Goal: Task Accomplishment & Management: Manage account settings

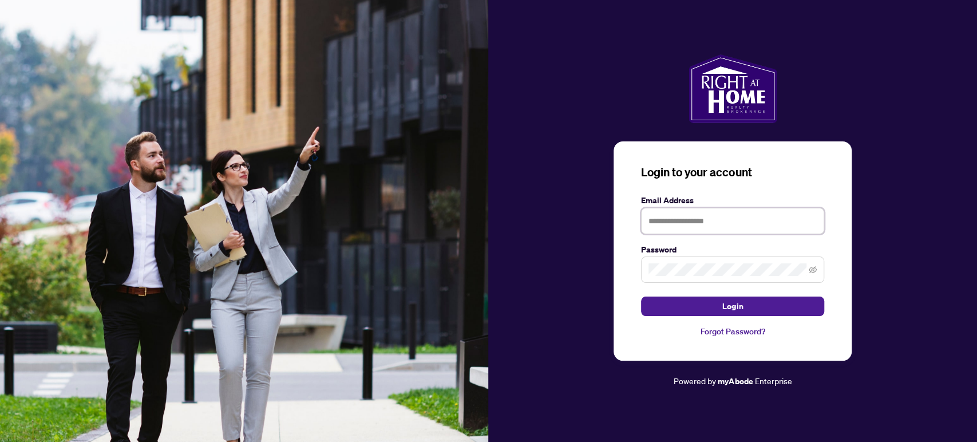
click at [679, 219] on input "text" at bounding box center [732, 221] width 183 height 26
type input "**********"
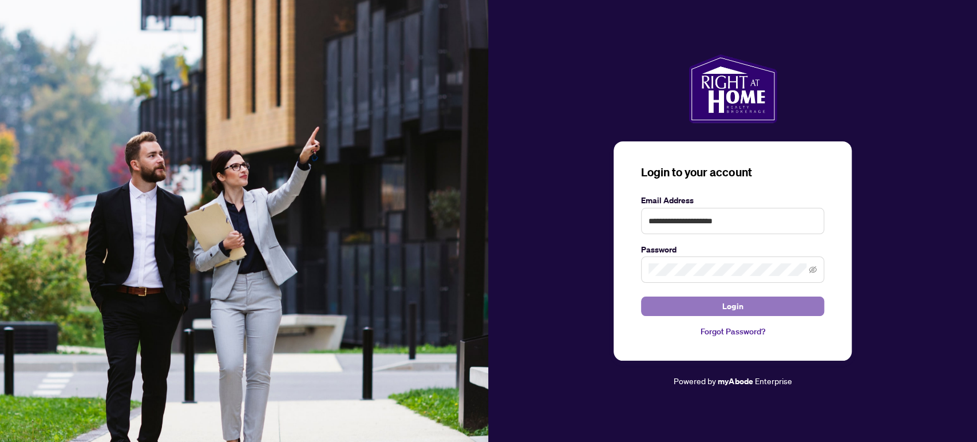
click at [710, 309] on button "Login" at bounding box center [732, 306] width 183 height 19
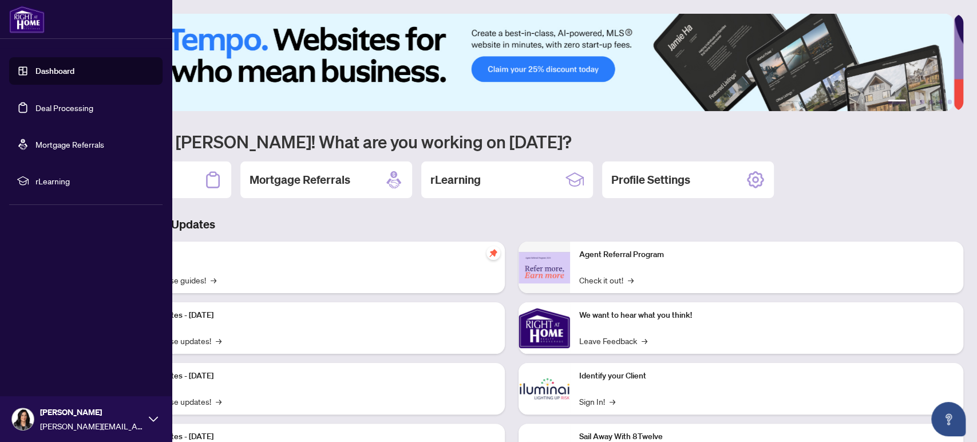
click at [60, 107] on link "Deal Processing" at bounding box center [64, 107] width 58 height 10
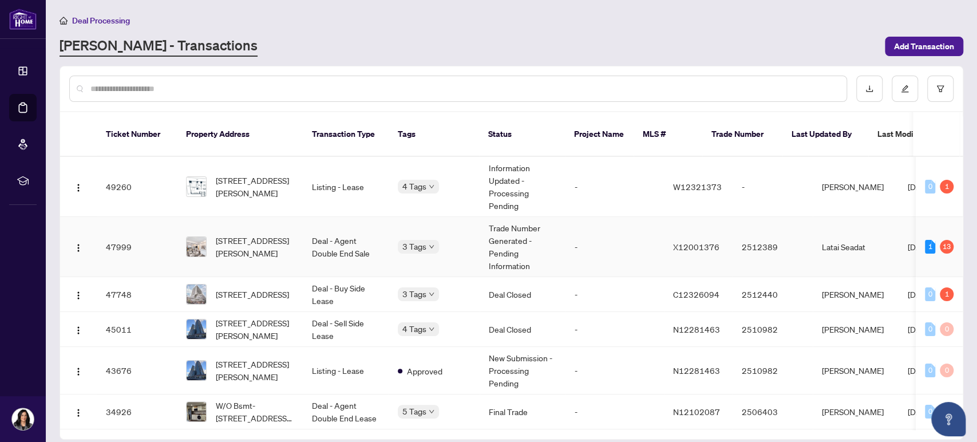
click at [295, 228] on td "[STREET_ADDRESS][PERSON_NAME]" at bounding box center [240, 247] width 126 height 60
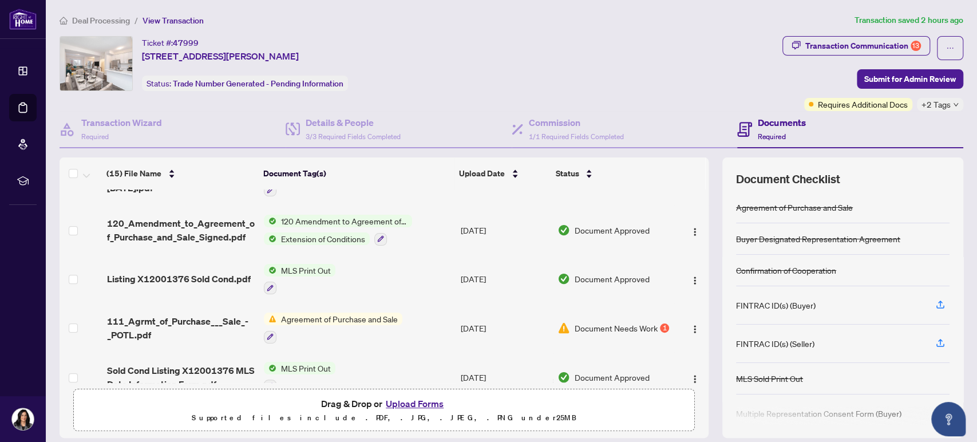
scroll to position [254, 0]
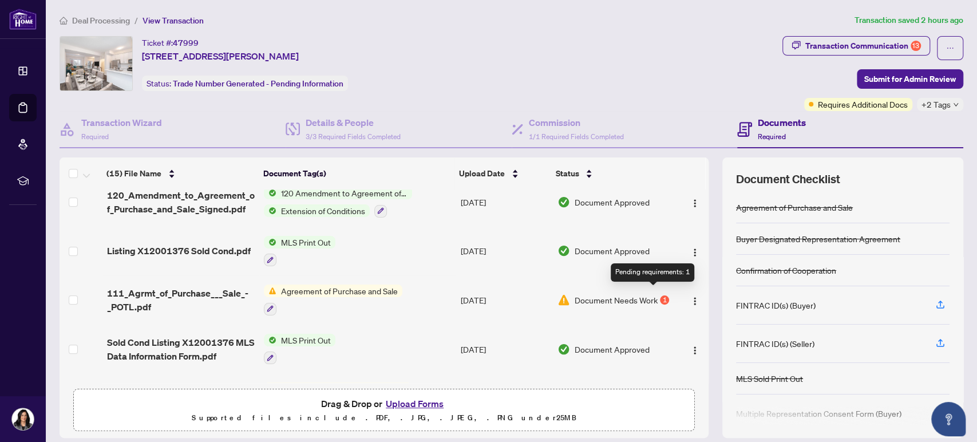
click at [660, 295] on div "1" at bounding box center [664, 299] width 9 height 9
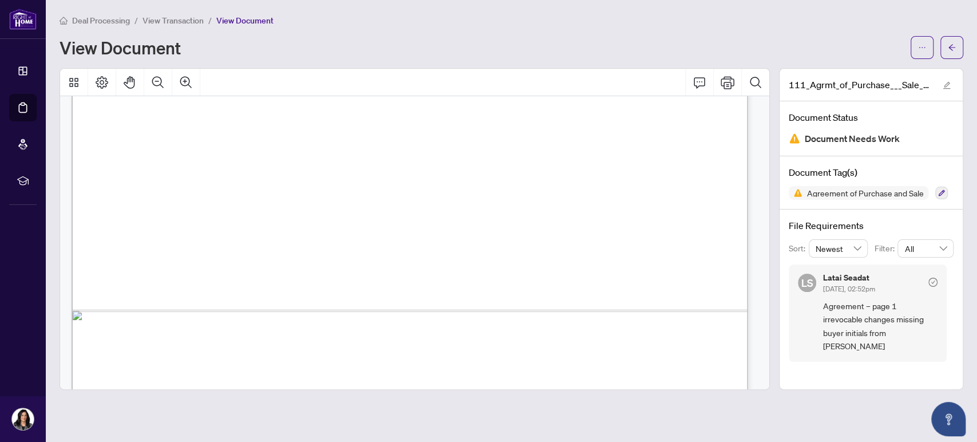
scroll to position [572, 0]
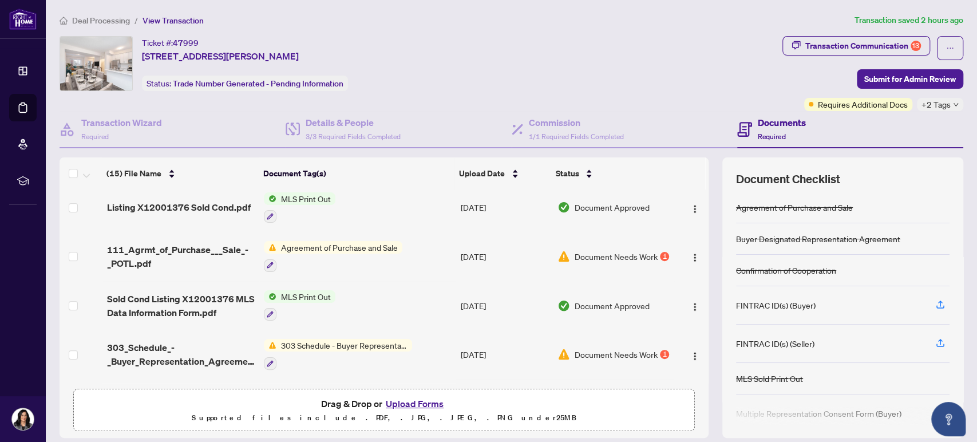
scroll to position [381, 0]
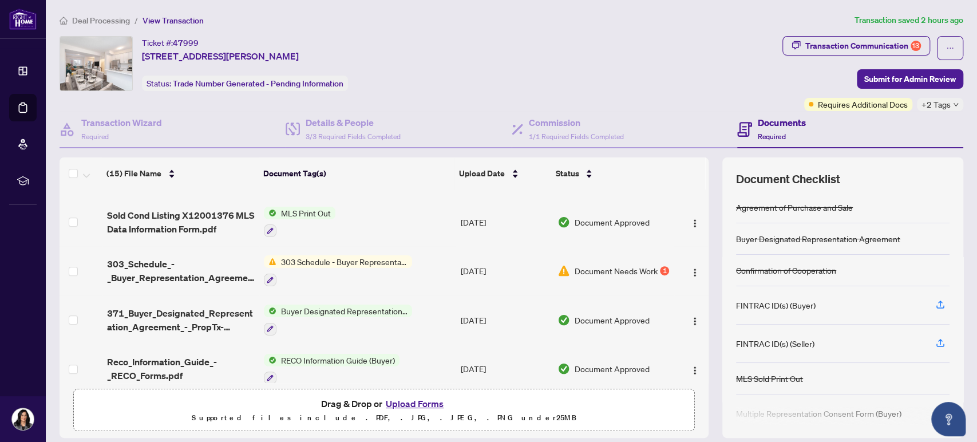
click at [369, 255] on span "303 Schedule - Buyer Representation Agreement" at bounding box center [344, 261] width 136 height 13
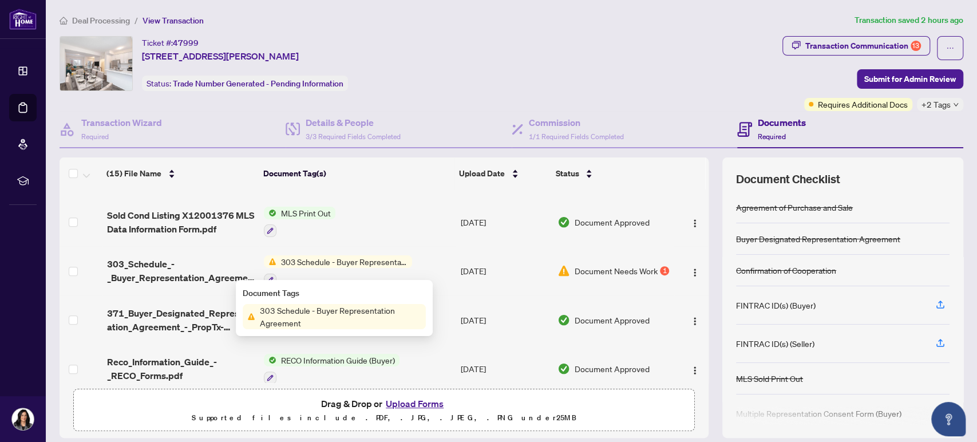
click at [307, 317] on span "303 Schedule - Buyer Representation Agreement" at bounding box center [340, 316] width 171 height 25
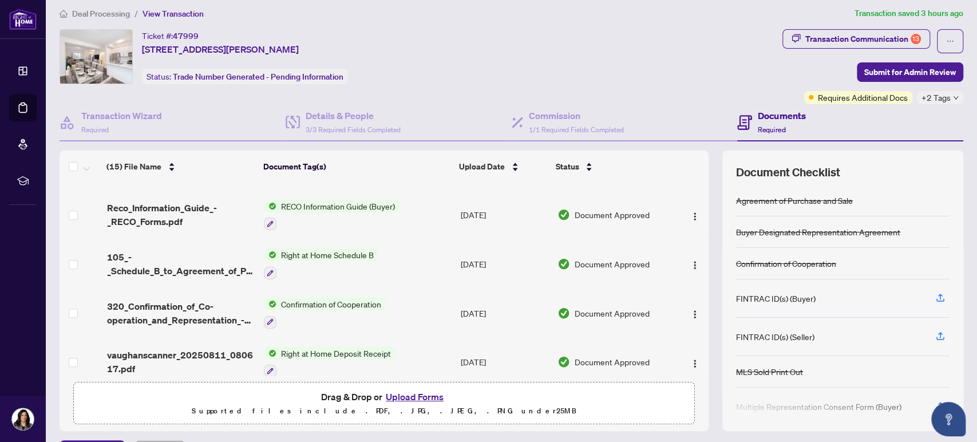
scroll to position [531, 0]
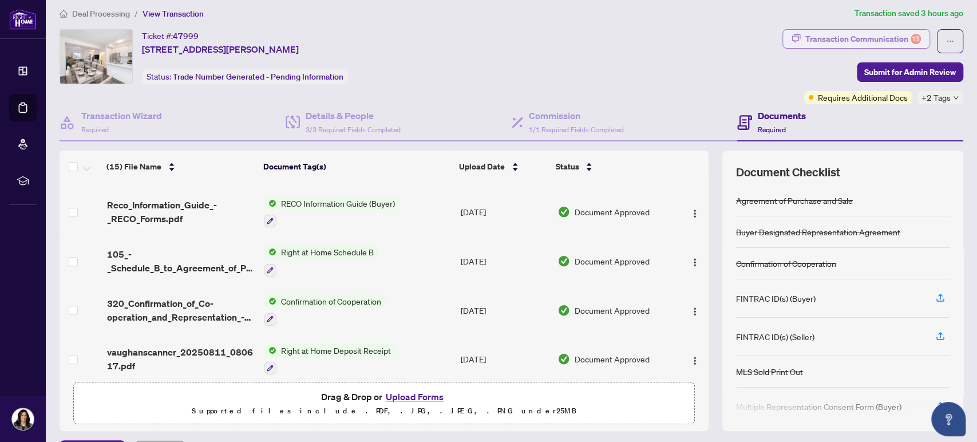
click at [890, 39] on div "Transaction Communication 13" at bounding box center [863, 39] width 116 height 18
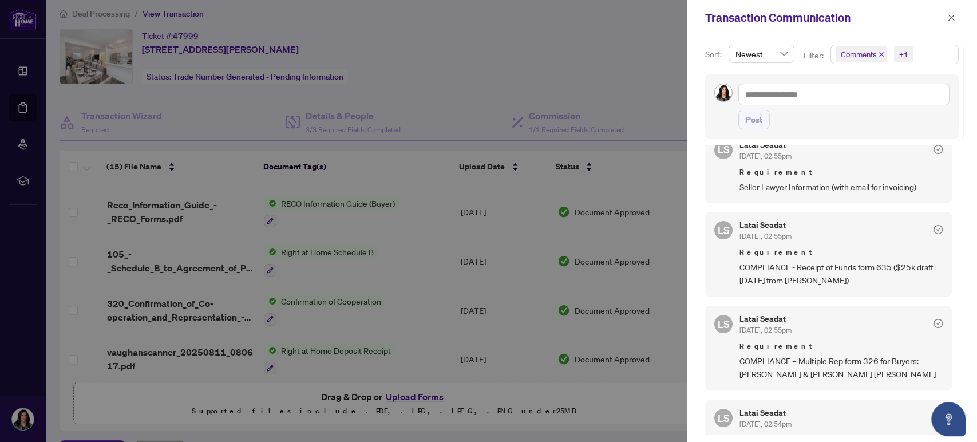
scroll to position [0, 0]
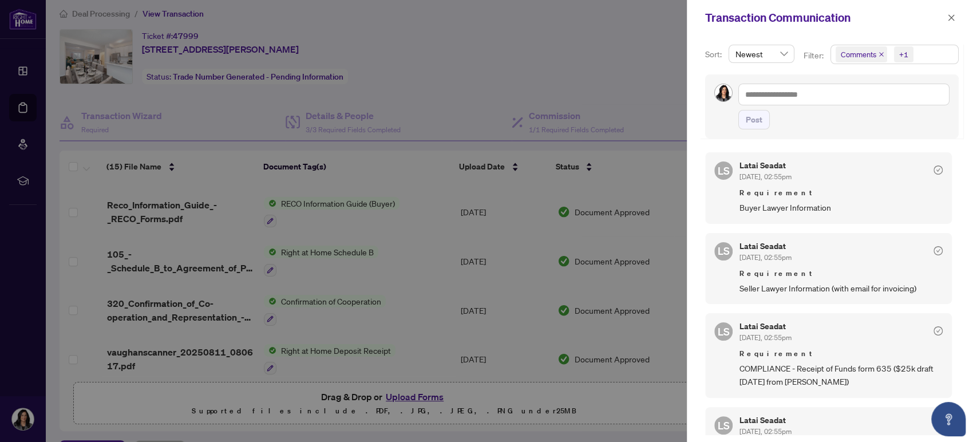
click at [475, 73] on div at bounding box center [488, 221] width 977 height 442
click at [398, 400] on div at bounding box center [488, 221] width 977 height 442
click at [400, 396] on div at bounding box center [488, 221] width 977 height 442
click at [957, 13] on button "button" at bounding box center [951, 18] width 15 height 14
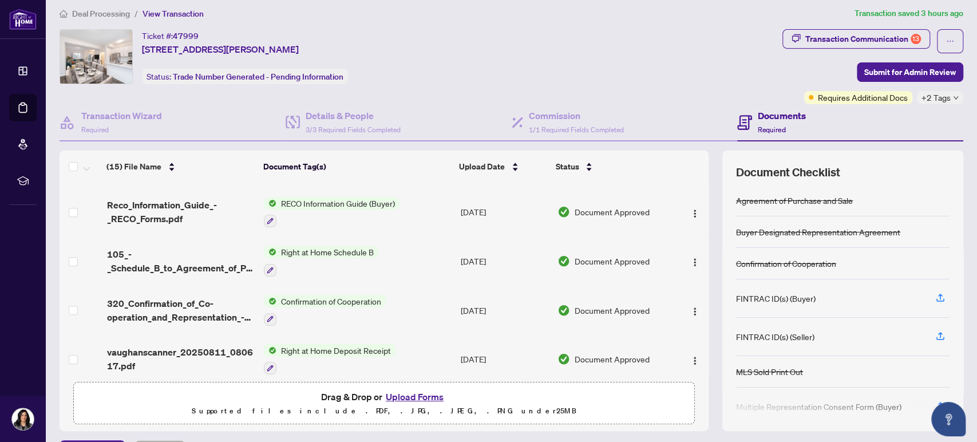
click at [386, 393] on button "Upload Forms" at bounding box center [414, 396] width 65 height 15
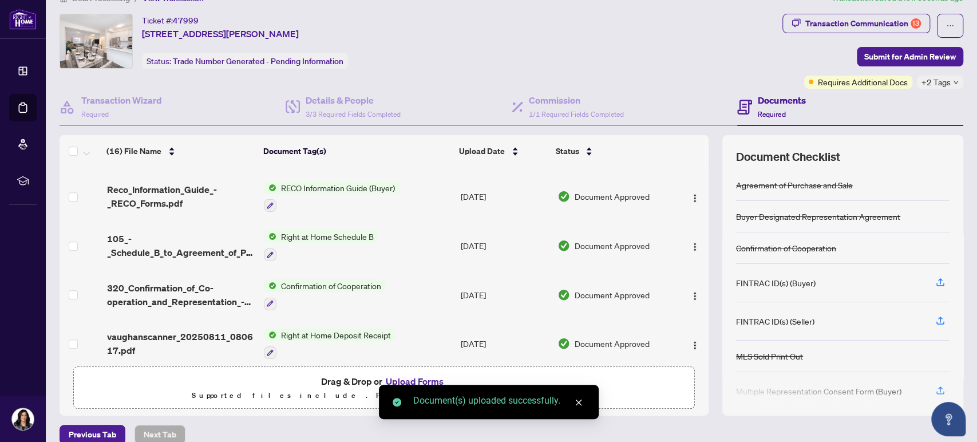
scroll to position [37, 0]
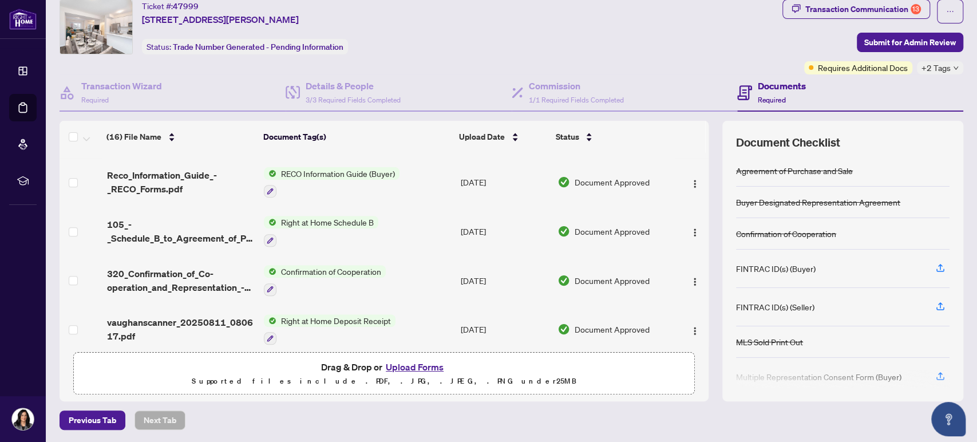
click at [417, 365] on button "Upload Forms" at bounding box center [414, 366] width 65 height 15
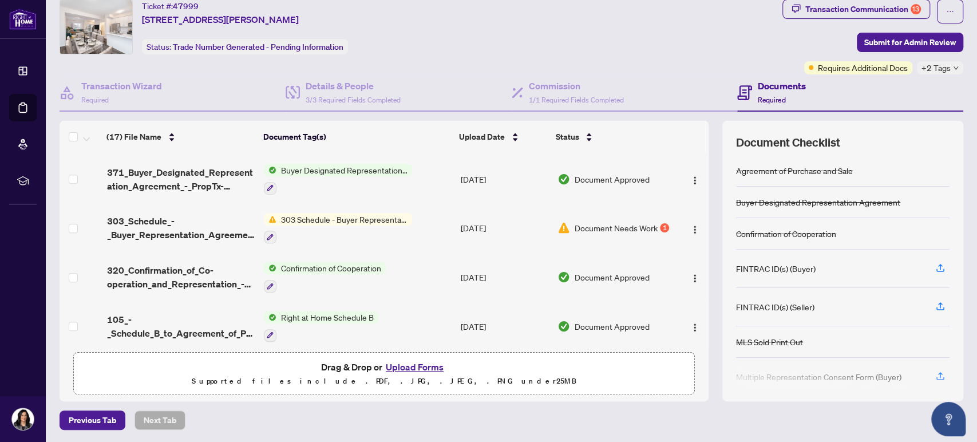
click at [423, 367] on button "Upload Forms" at bounding box center [414, 366] width 65 height 15
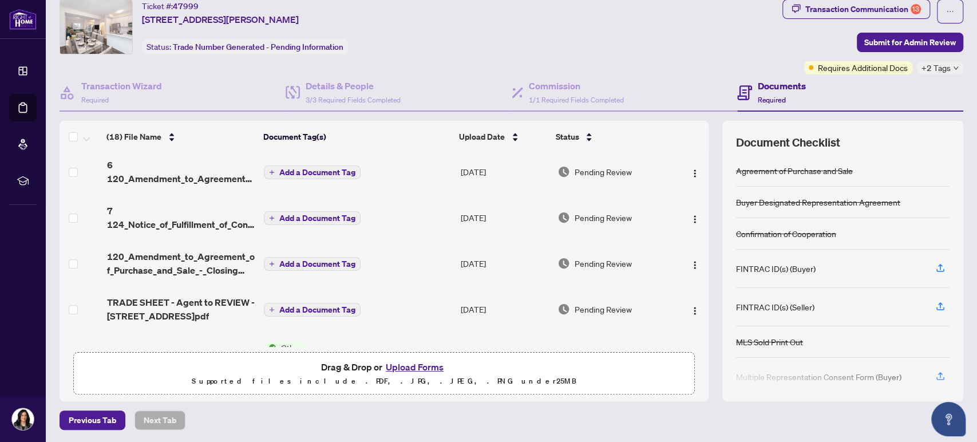
scroll to position [0, 0]
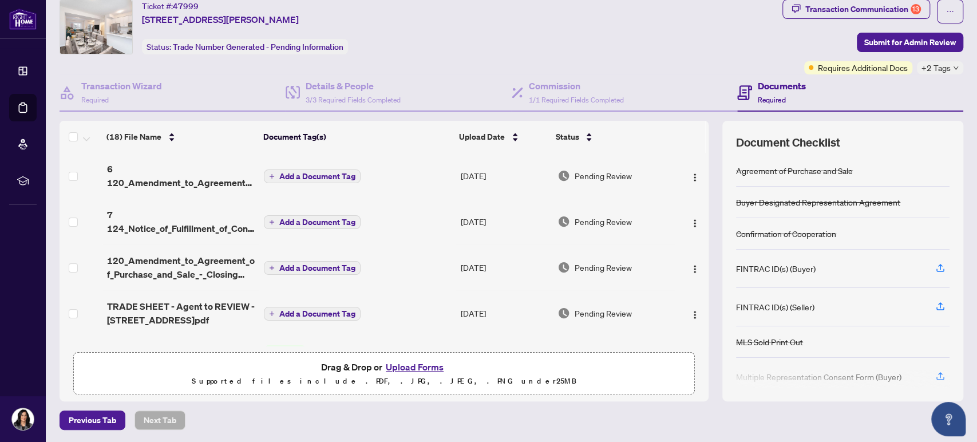
click at [345, 176] on span "Add a Document Tag" at bounding box center [317, 176] width 76 height 8
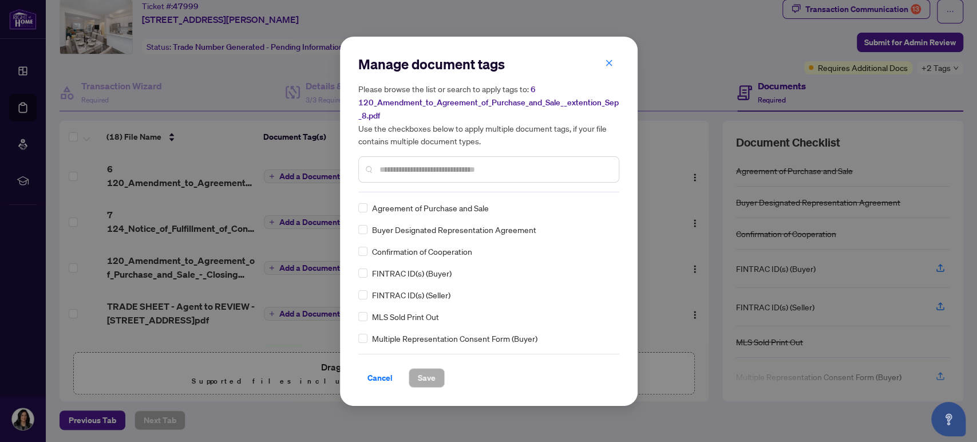
click at [436, 171] on input "text" at bounding box center [495, 169] width 230 height 13
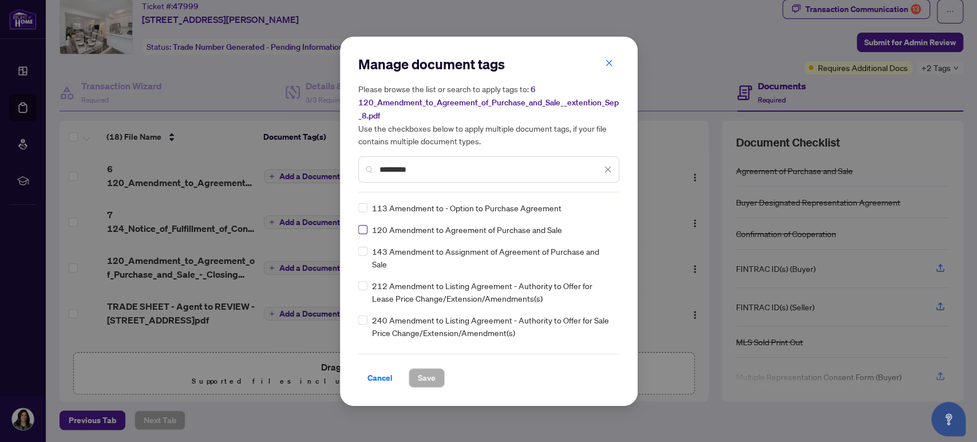
type input "*********"
click at [420, 380] on span "Save" at bounding box center [427, 378] width 18 height 18
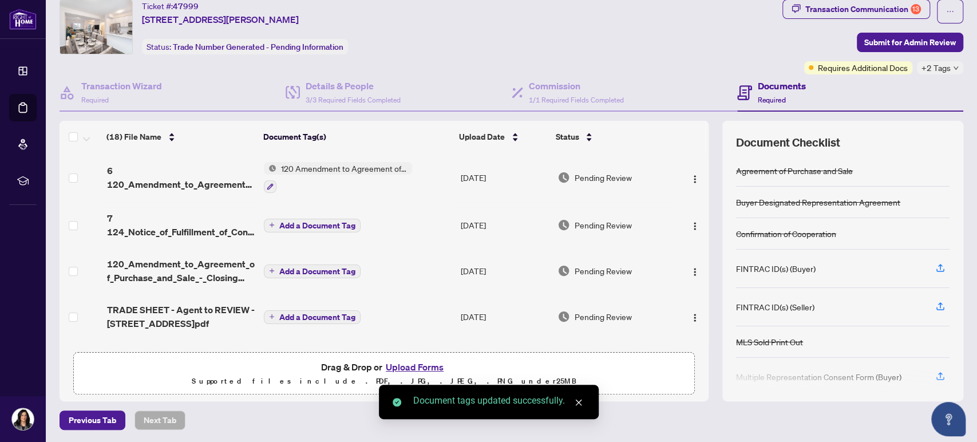
click at [338, 222] on span "Add a Document Tag" at bounding box center [317, 226] width 76 height 8
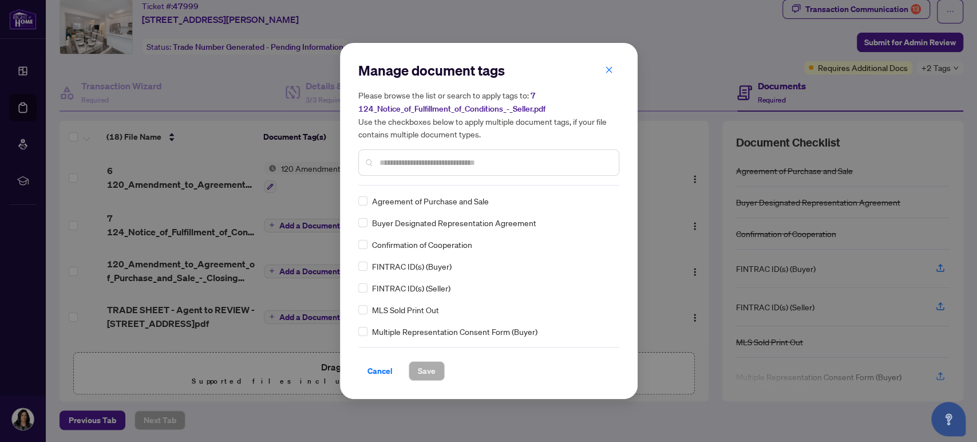
click at [394, 165] on input "text" at bounding box center [495, 162] width 230 height 13
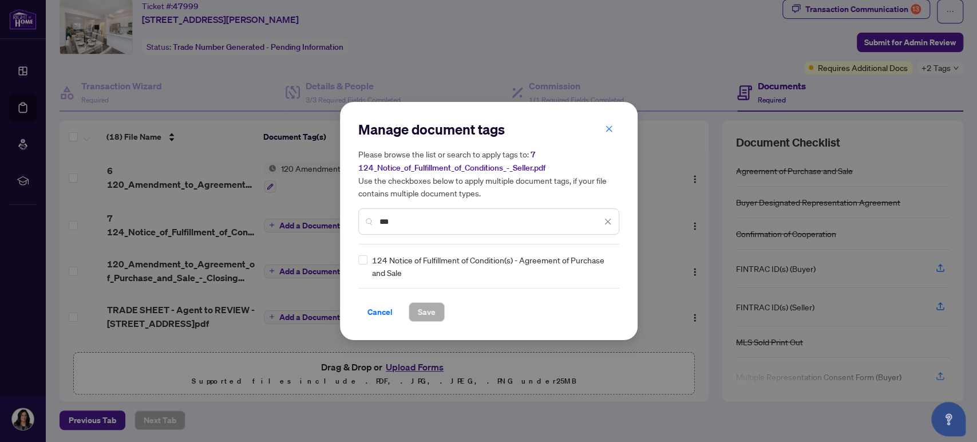
type input "***"
click at [424, 309] on span "Save" at bounding box center [427, 312] width 18 height 18
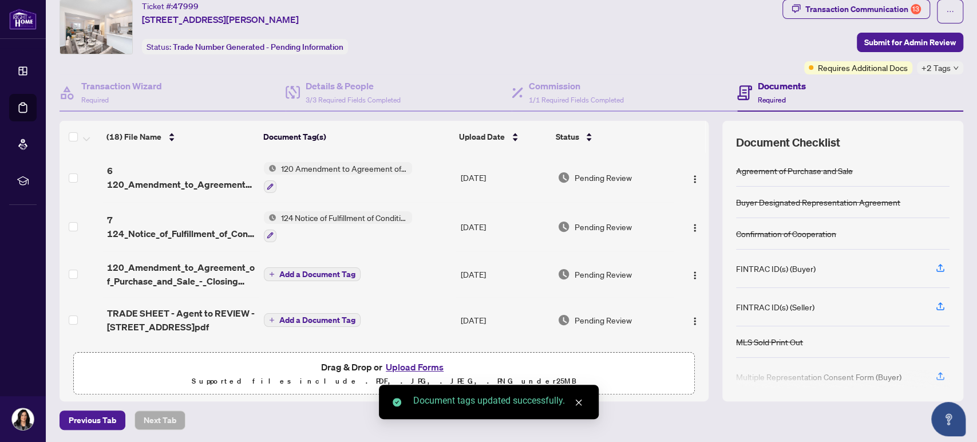
click at [333, 272] on span "Add a Document Tag" at bounding box center [317, 274] width 76 height 8
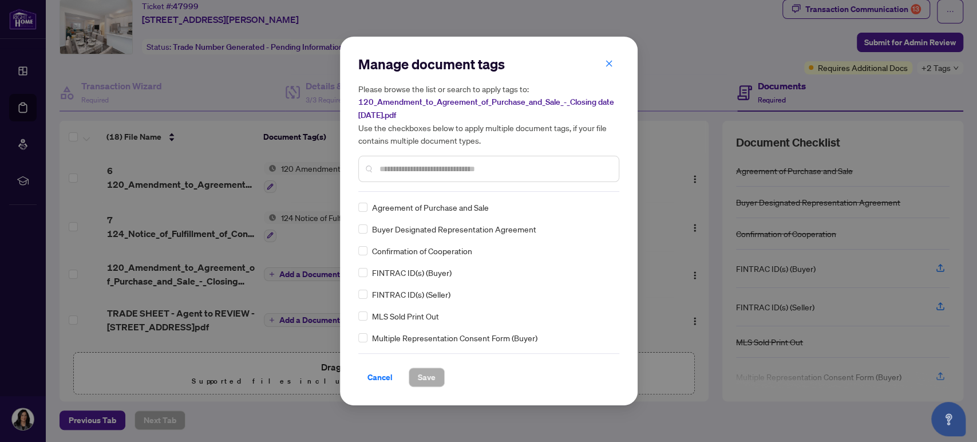
click at [404, 165] on input "text" at bounding box center [495, 169] width 230 height 13
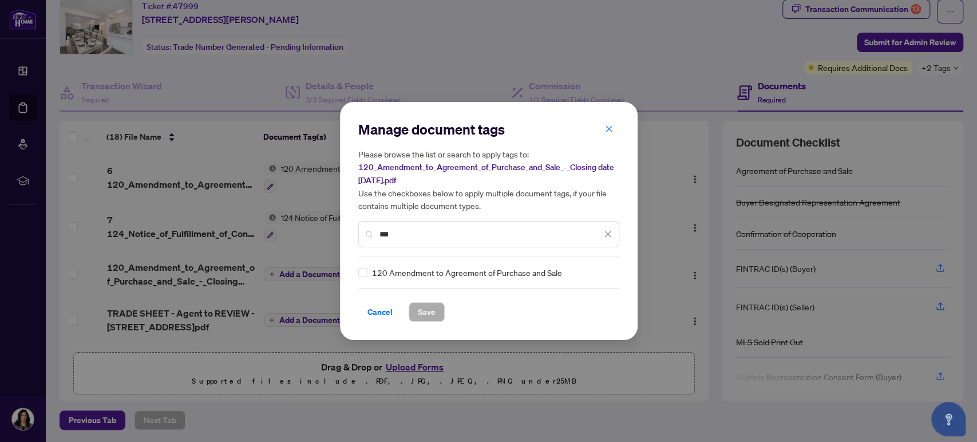
type input "***"
click at [424, 312] on span "Save" at bounding box center [427, 312] width 18 height 18
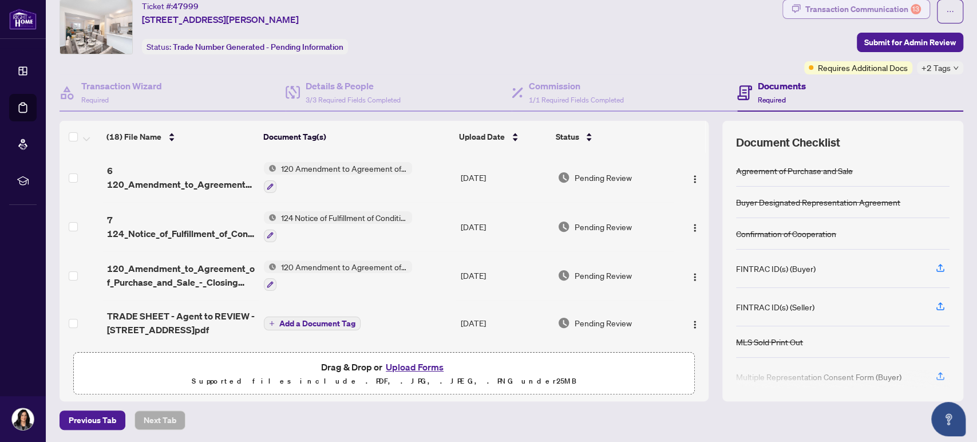
click at [884, 10] on div "Transaction Communication 13" at bounding box center [863, 9] width 116 height 18
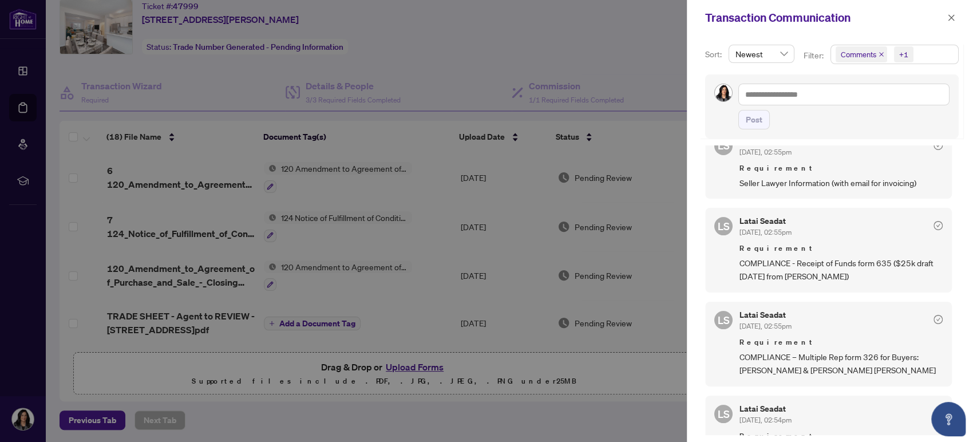
scroll to position [127, 0]
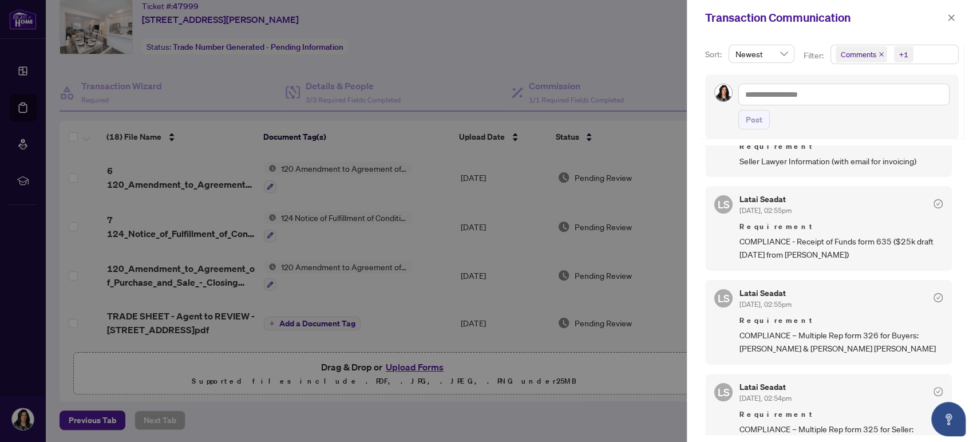
click at [398, 369] on div at bounding box center [488, 221] width 977 height 442
click at [398, 366] on div at bounding box center [488, 221] width 977 height 442
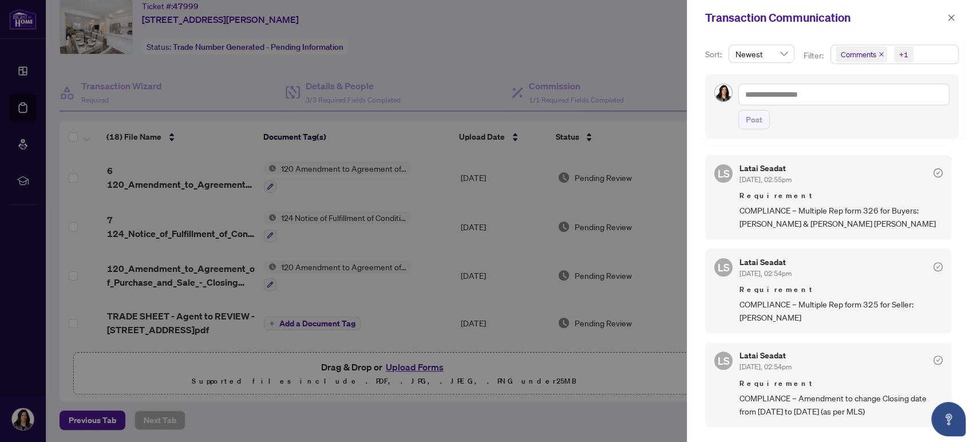
scroll to position [254, 0]
click at [953, 21] on icon "close" at bounding box center [951, 18] width 8 height 8
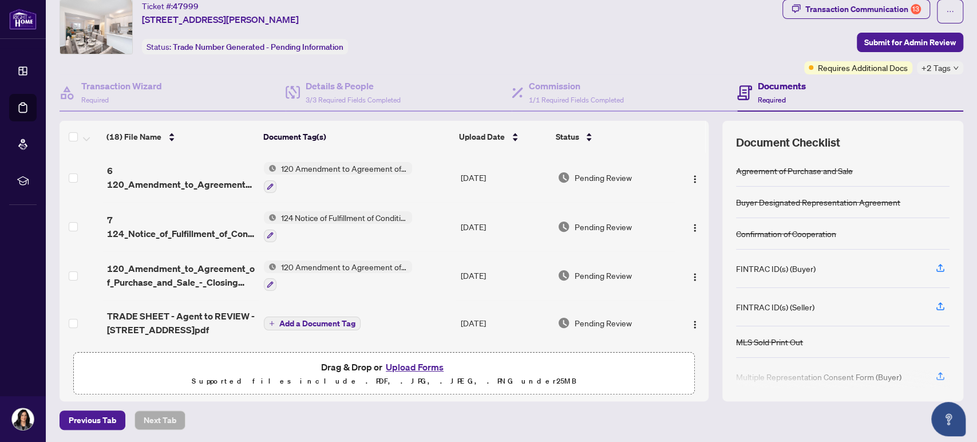
click at [425, 362] on button "Upload Forms" at bounding box center [414, 366] width 65 height 15
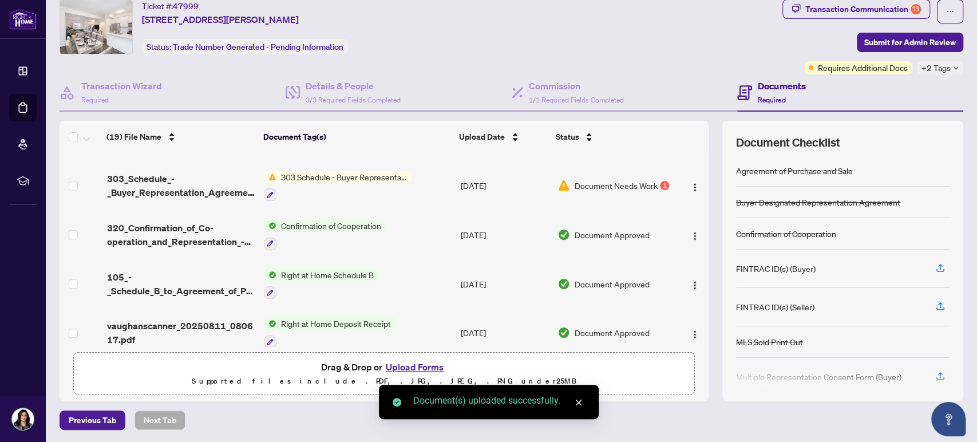
scroll to position [721, 0]
click at [421, 365] on button "Upload Forms" at bounding box center [414, 366] width 65 height 15
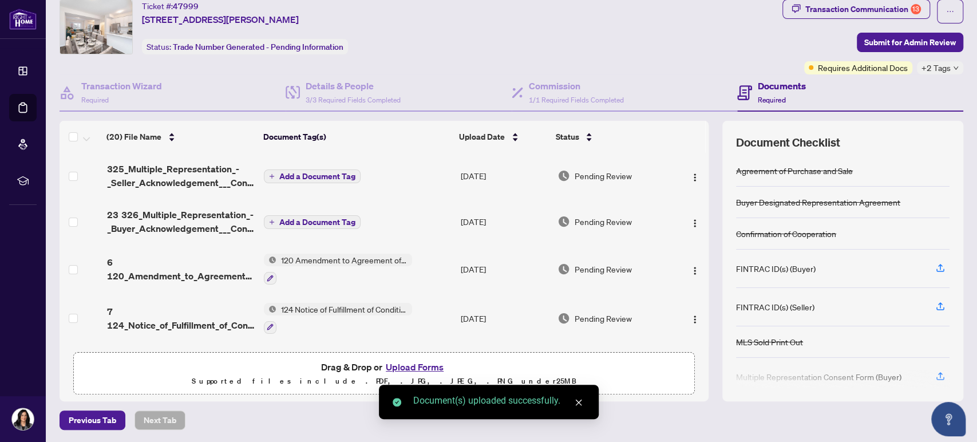
scroll to position [0, 0]
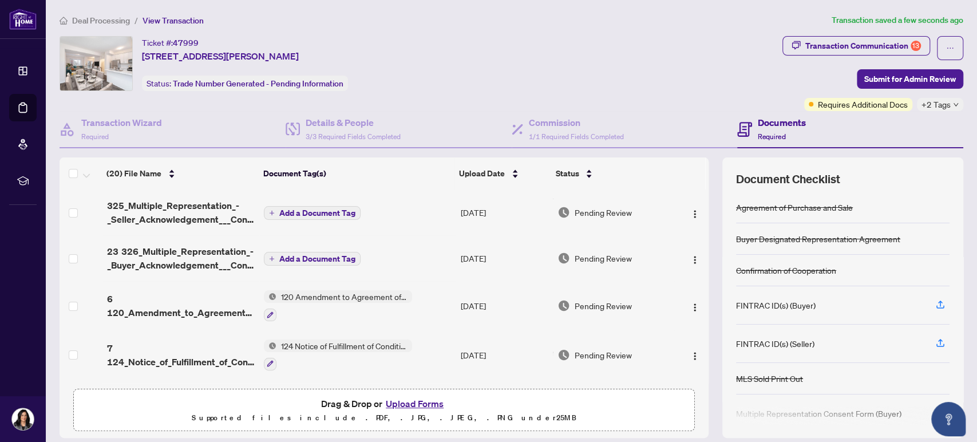
click at [337, 211] on span "Add a Document Tag" at bounding box center [317, 213] width 76 height 8
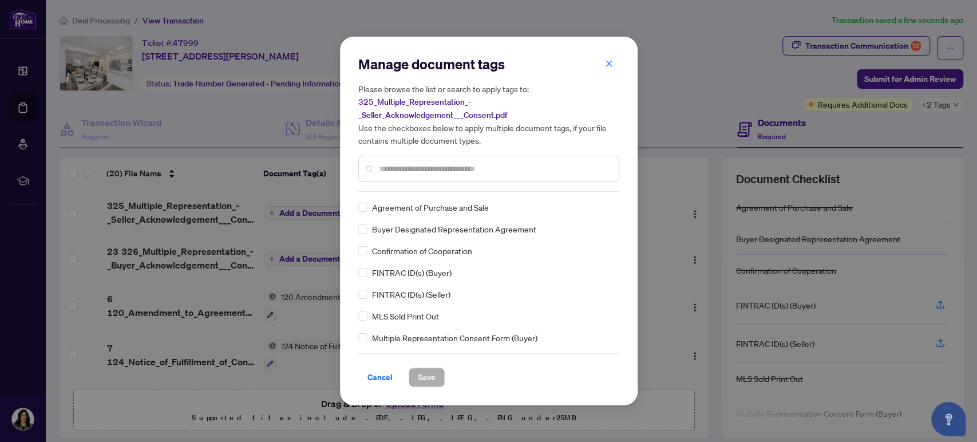
click at [425, 165] on input "text" at bounding box center [495, 169] width 230 height 13
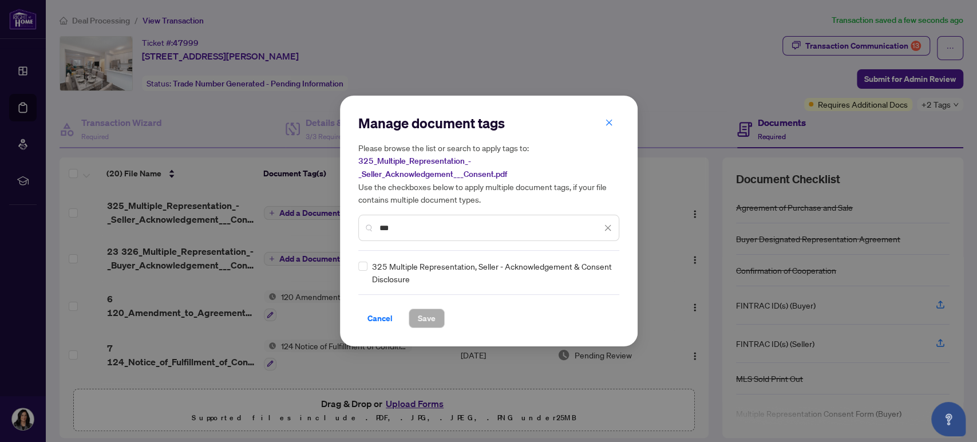
type input "***"
click at [425, 311] on span "Save" at bounding box center [427, 318] width 18 height 18
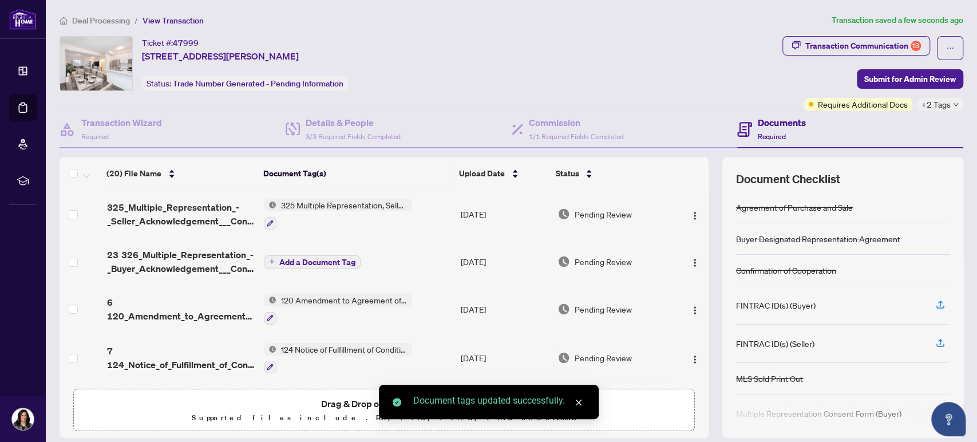
click at [345, 259] on span "Add a Document Tag" at bounding box center [317, 262] width 76 height 8
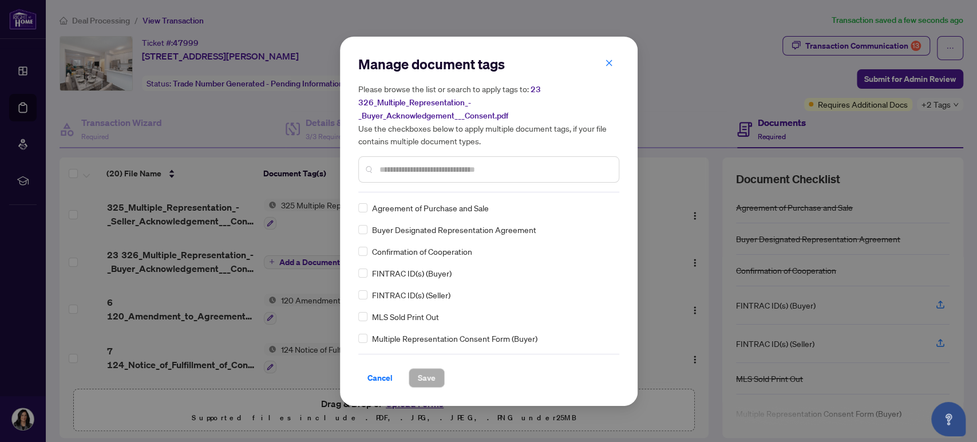
click at [390, 171] on input "text" at bounding box center [495, 169] width 230 height 13
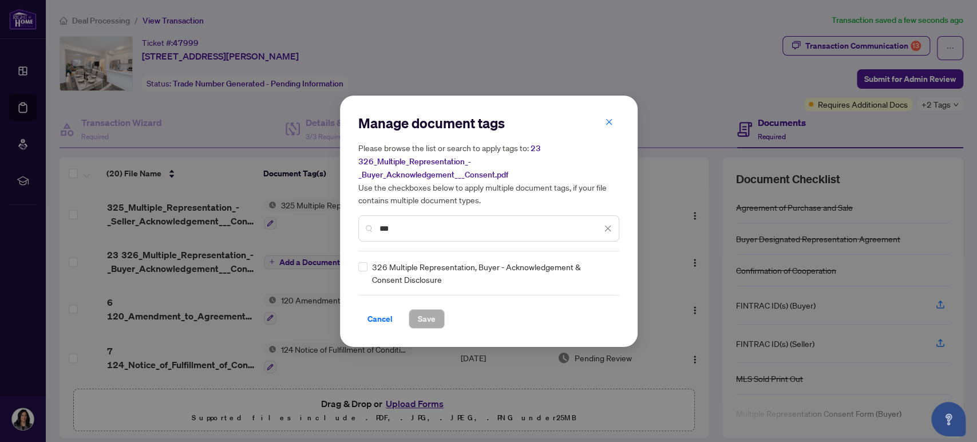
type input "***"
click at [423, 319] on span "Save" at bounding box center [427, 319] width 18 height 18
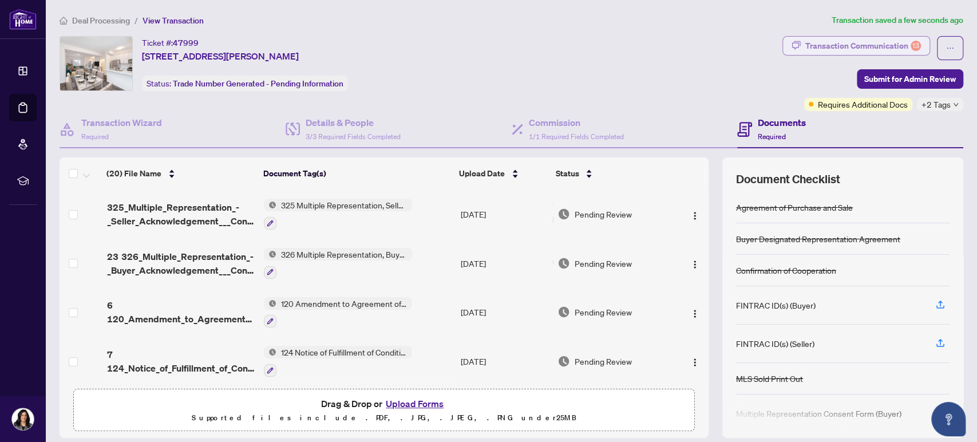
click at [870, 46] on div "Transaction Communication 13" at bounding box center [863, 46] width 116 height 18
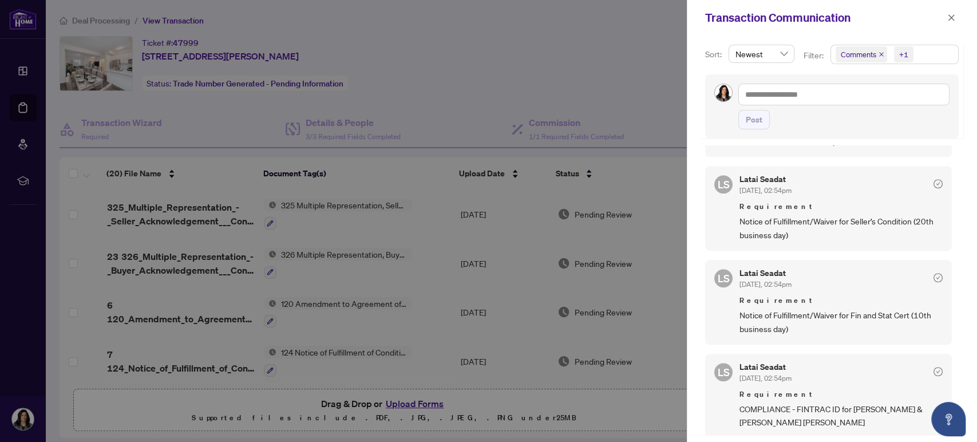
scroll to position [572, 0]
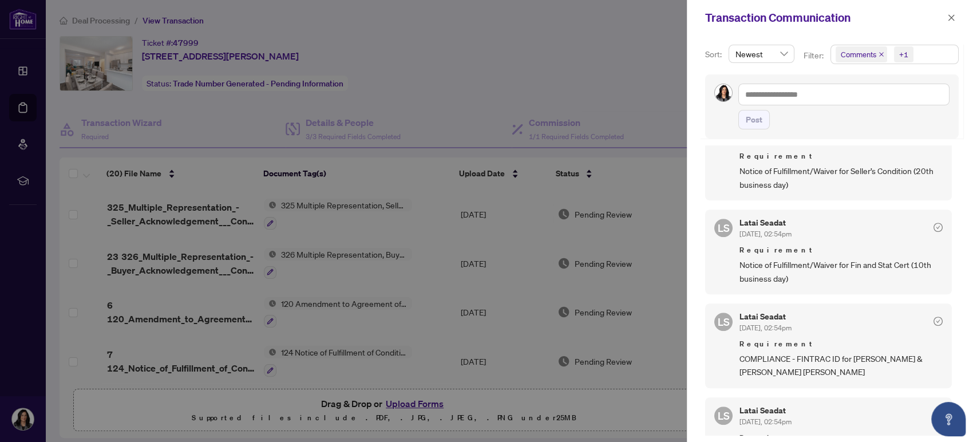
click at [428, 402] on div at bounding box center [488, 221] width 977 height 442
click at [954, 21] on icon "close" at bounding box center [951, 18] width 8 height 8
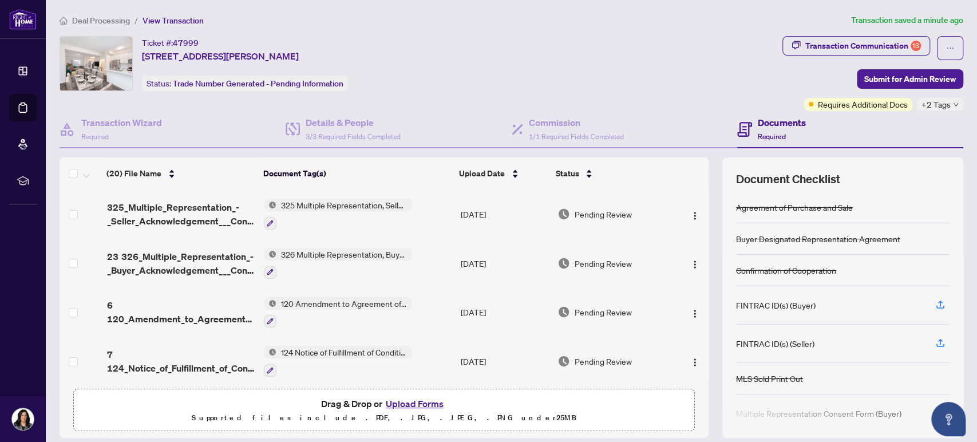
click at [432, 404] on button "Upload Forms" at bounding box center [414, 403] width 65 height 15
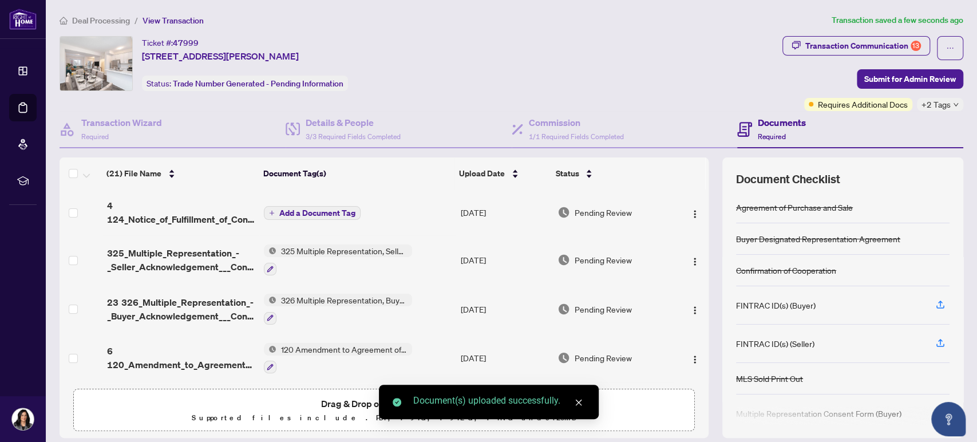
click at [316, 214] on span "Add a Document Tag" at bounding box center [317, 213] width 76 height 8
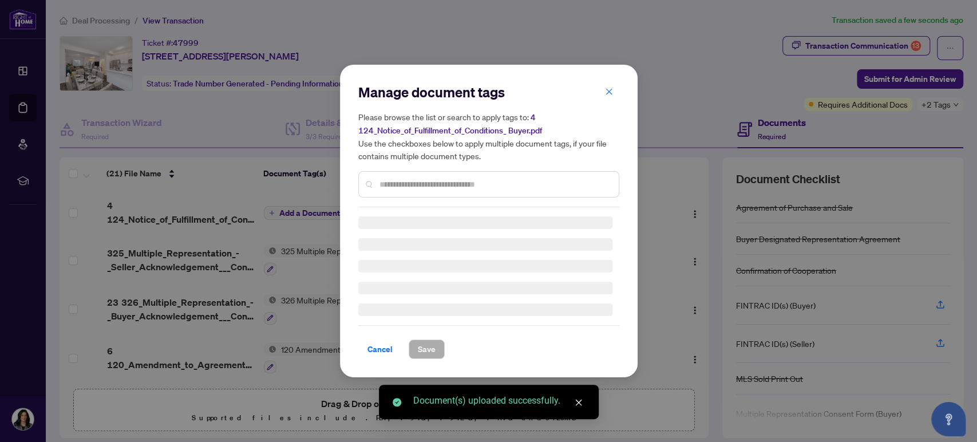
click at [398, 186] on div "Manage document tags Please browse the list or search to apply tags to: 4 124_N…" at bounding box center [488, 221] width 261 height 276
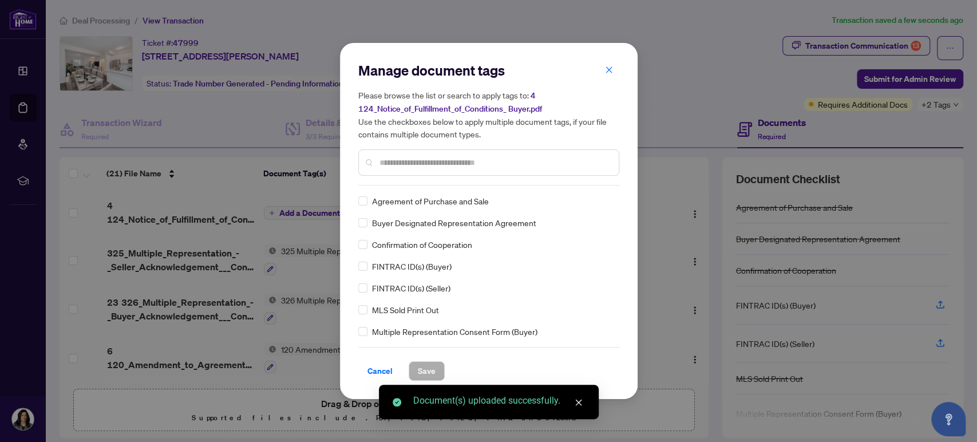
click at [398, 167] on input "text" at bounding box center [495, 162] width 230 height 13
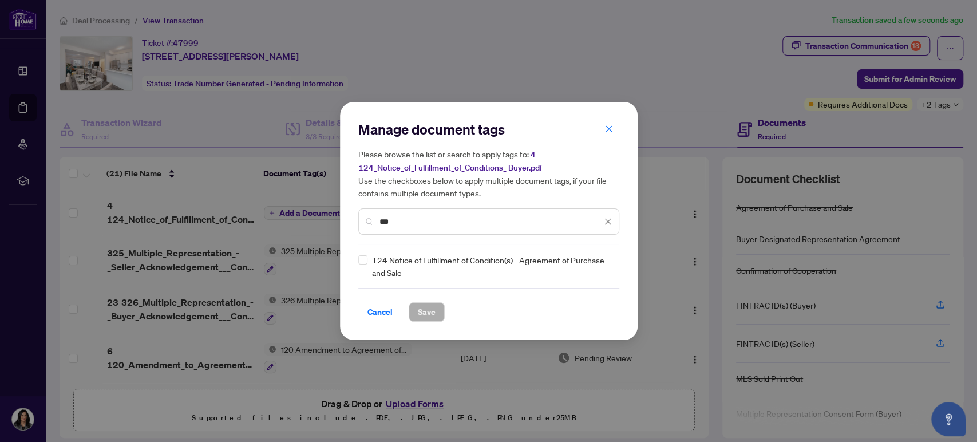
type input "***"
click at [421, 309] on span "Save" at bounding box center [427, 312] width 18 height 18
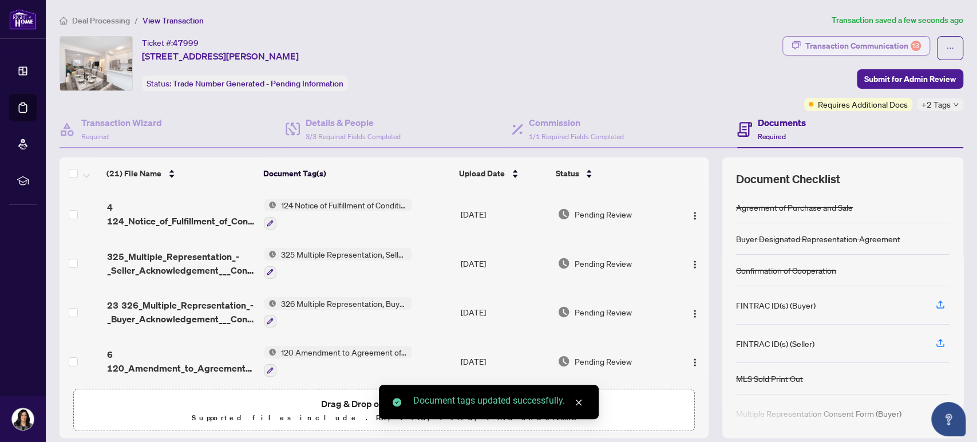
click at [895, 46] on div "Transaction Communication 13" at bounding box center [863, 46] width 116 height 18
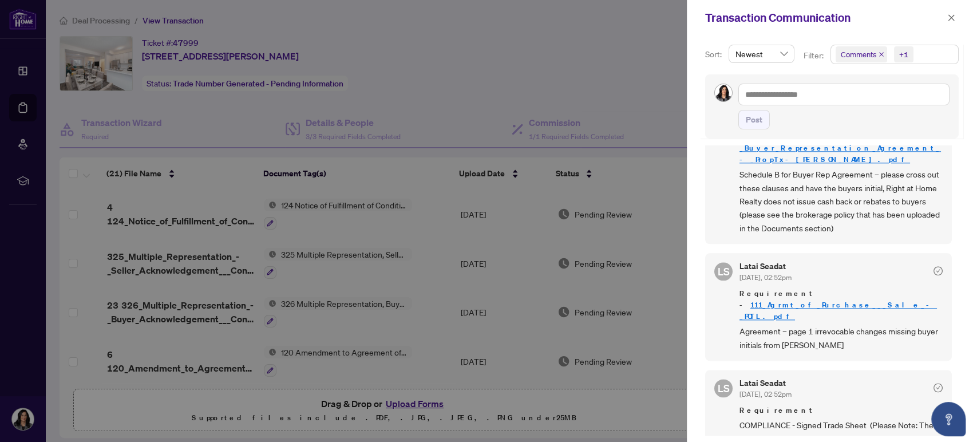
scroll to position [890, 0]
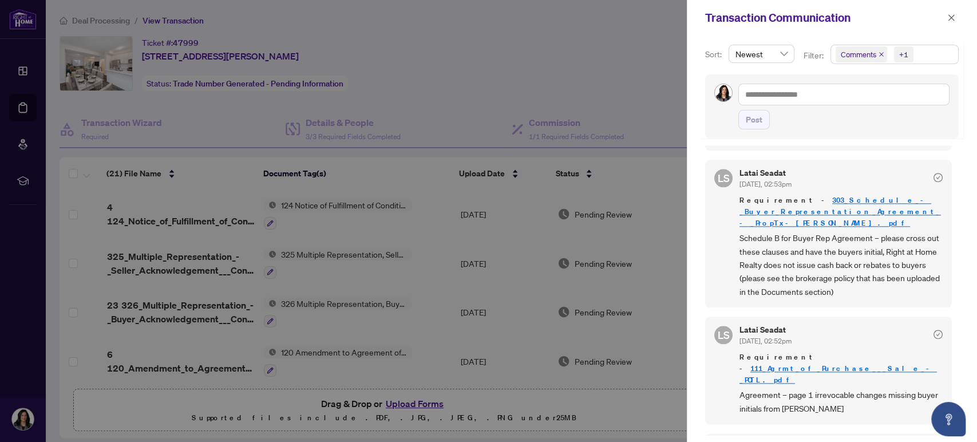
click at [371, 402] on div at bounding box center [488, 221] width 977 height 442
click at [418, 405] on div at bounding box center [488, 221] width 977 height 442
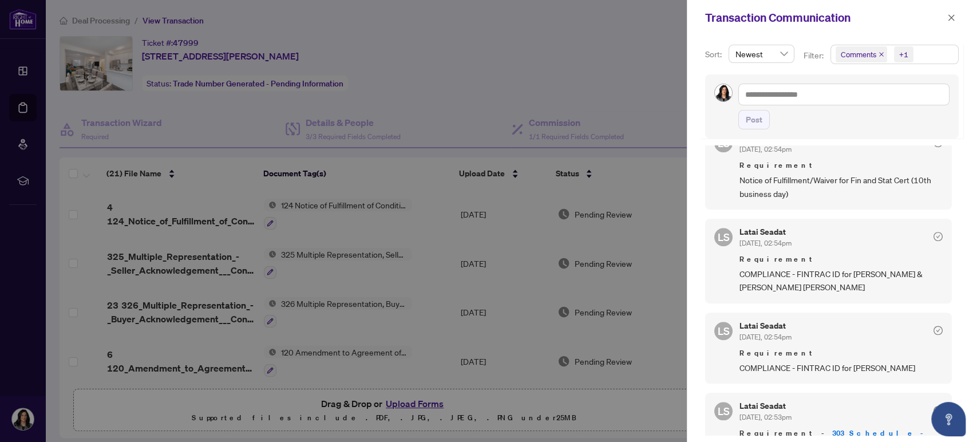
scroll to position [636, 0]
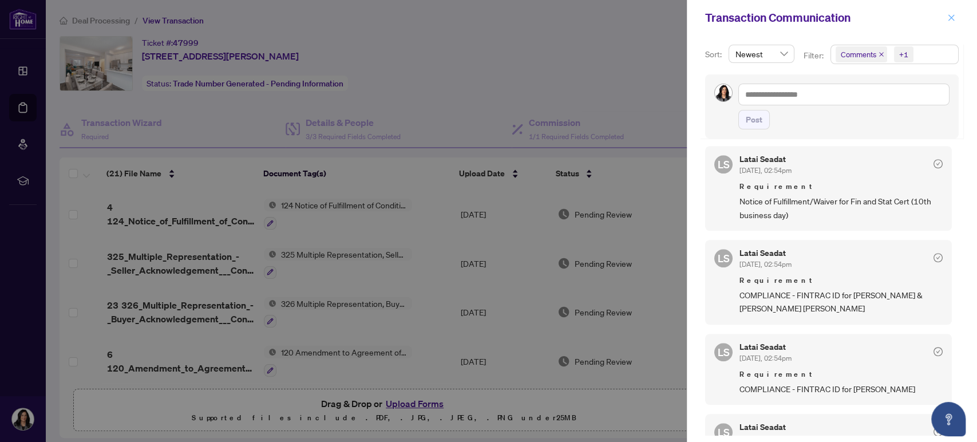
click at [949, 21] on icon "close" at bounding box center [951, 18] width 8 height 8
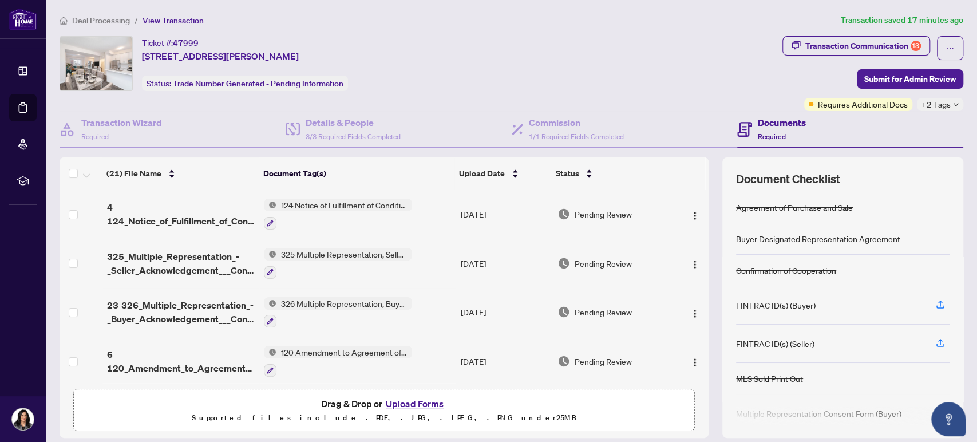
click at [392, 403] on button "Upload Forms" at bounding box center [414, 403] width 65 height 15
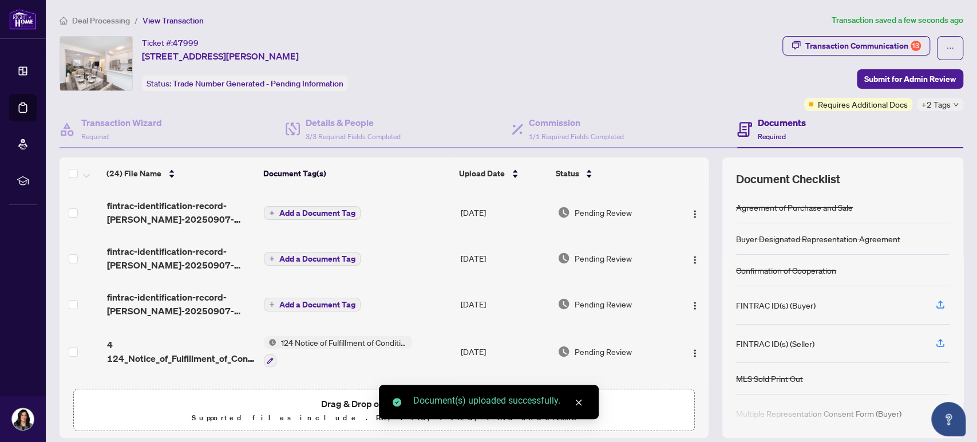
click at [579, 402] on icon "close" at bounding box center [579, 402] width 8 height 8
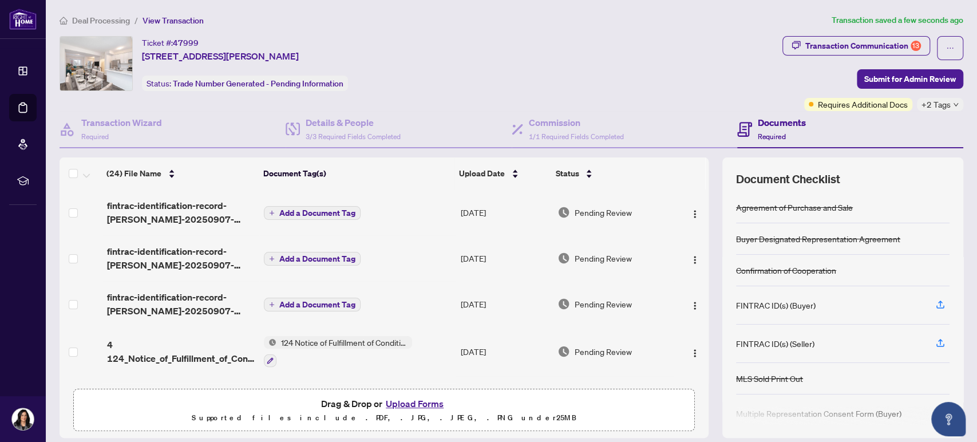
click at [419, 402] on button "Upload Forms" at bounding box center [414, 403] width 65 height 15
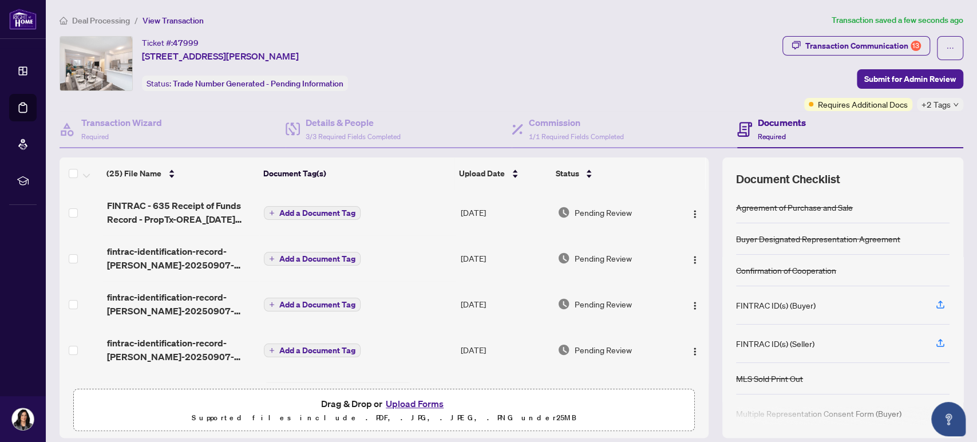
click at [331, 210] on span "Add a Document Tag" at bounding box center [317, 213] width 76 height 8
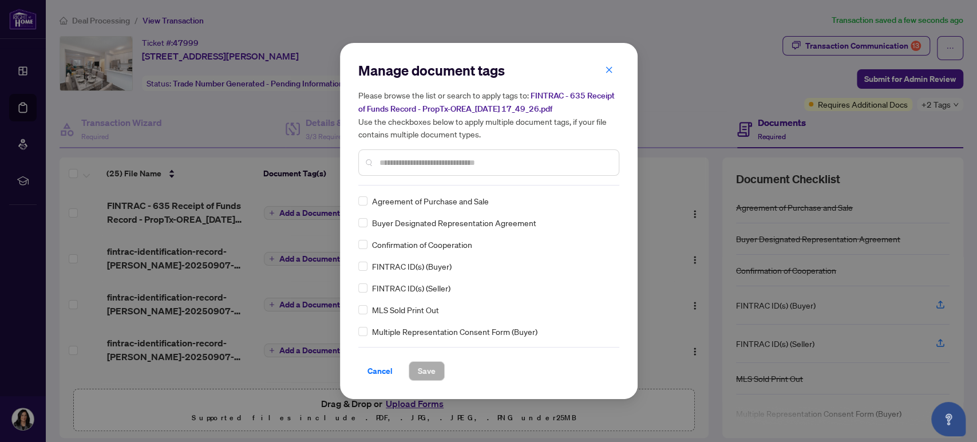
click at [429, 181] on div "Manage document tags Please browse the list or search to apply tags to: FINTRAC…" at bounding box center [488, 123] width 261 height 124
click at [440, 164] on input "text" at bounding box center [495, 162] width 230 height 13
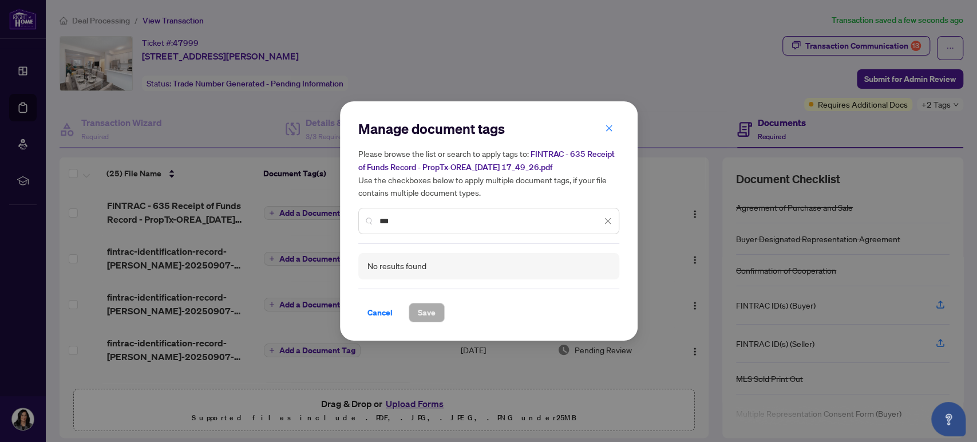
drag, startPoint x: 433, startPoint y: 216, endPoint x: 365, endPoint y: 220, distance: 67.7
click at [365, 220] on div "***" at bounding box center [488, 221] width 261 height 26
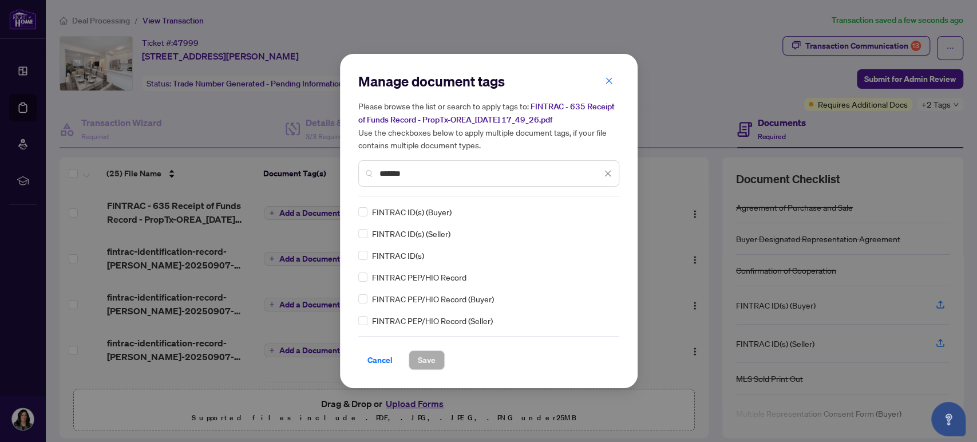
type input "*******"
click at [418, 353] on span "Save" at bounding box center [427, 360] width 18 height 18
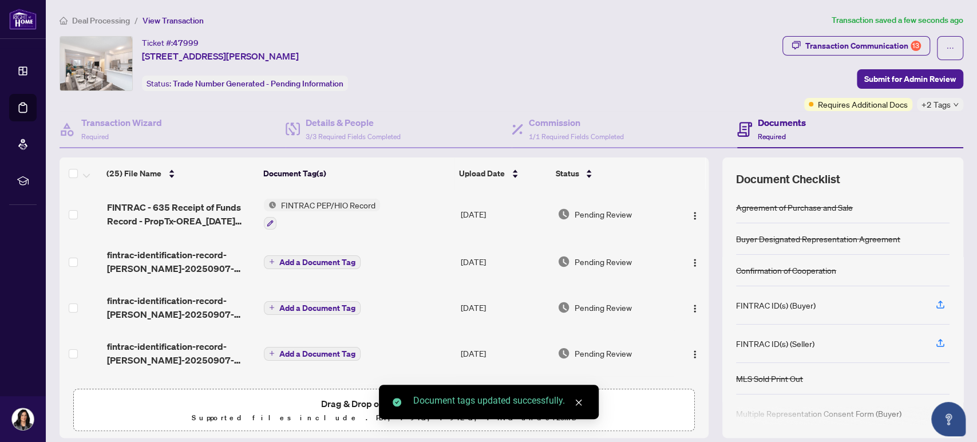
click at [309, 260] on span "Add a Document Tag" at bounding box center [317, 262] width 76 height 8
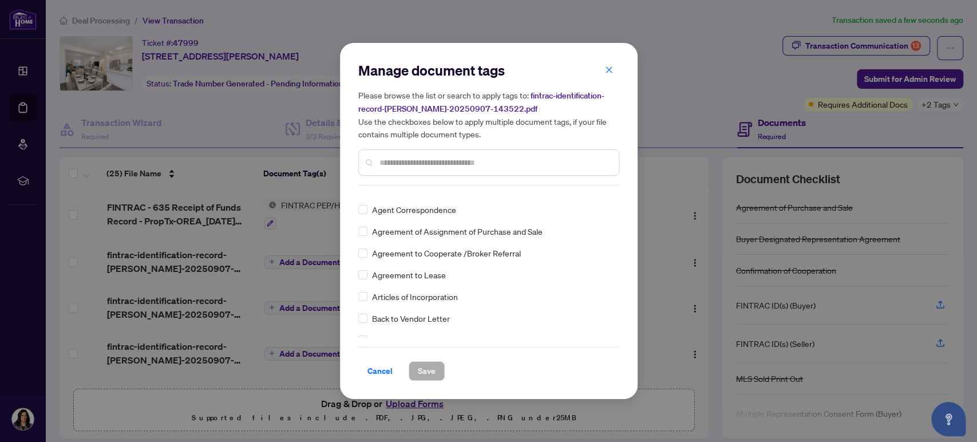
scroll to position [0, 0]
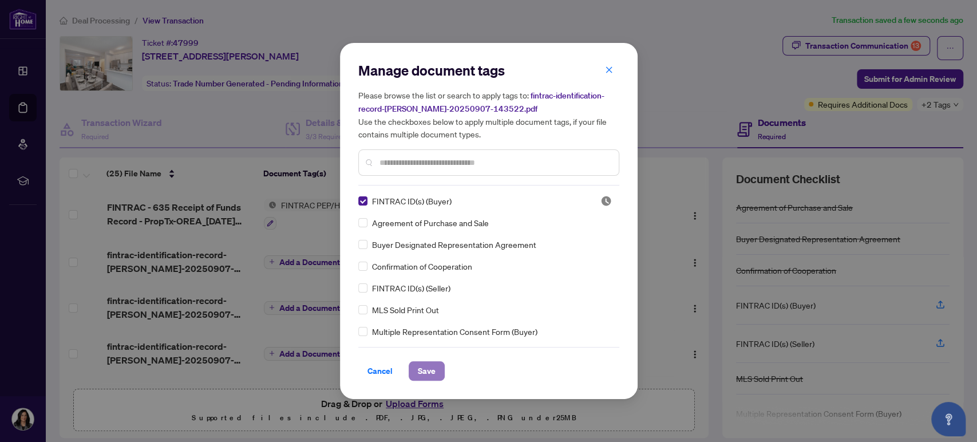
click at [423, 369] on span "Save" at bounding box center [427, 371] width 18 height 18
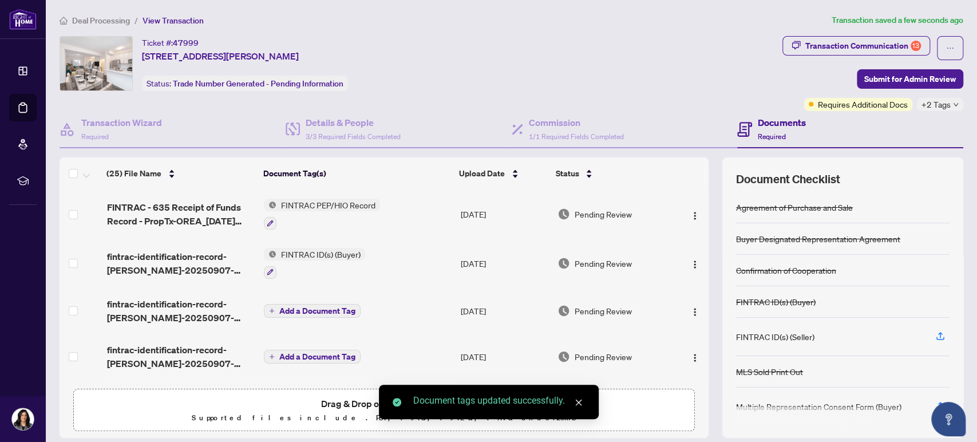
click at [306, 200] on span "FINTRAC PEP/HIO Record" at bounding box center [328, 205] width 104 height 13
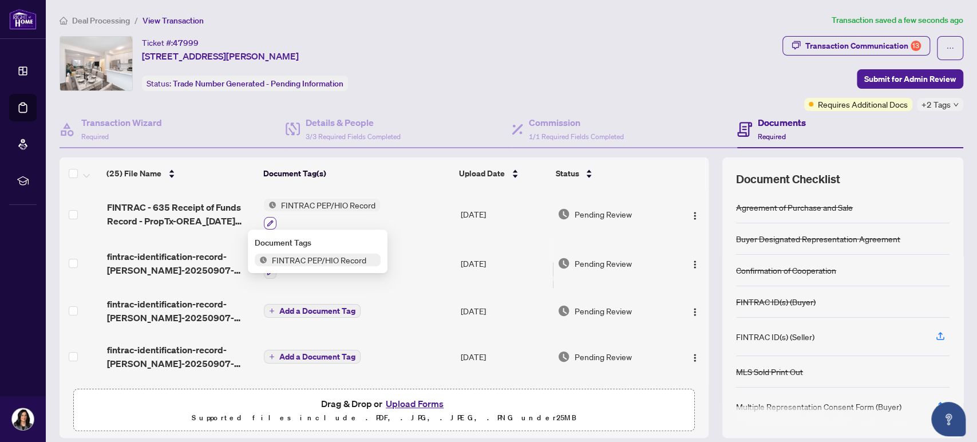
click at [270, 222] on button "button" at bounding box center [270, 223] width 13 height 13
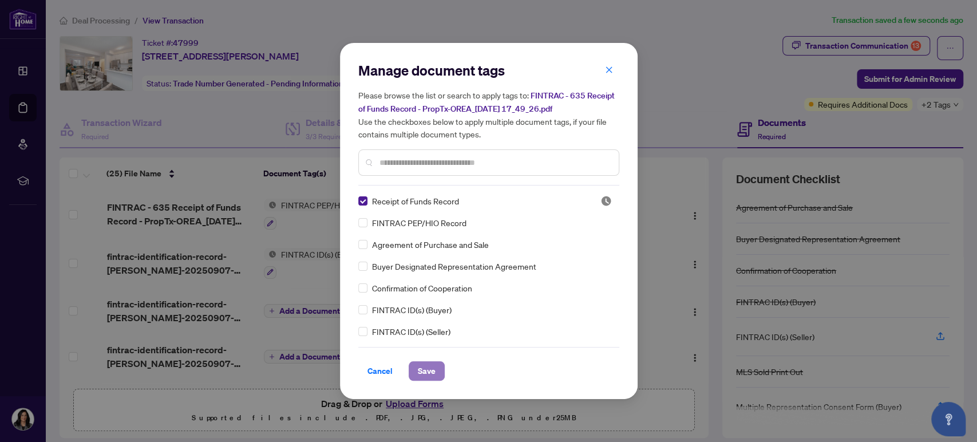
click at [432, 371] on span "Save" at bounding box center [427, 371] width 18 height 18
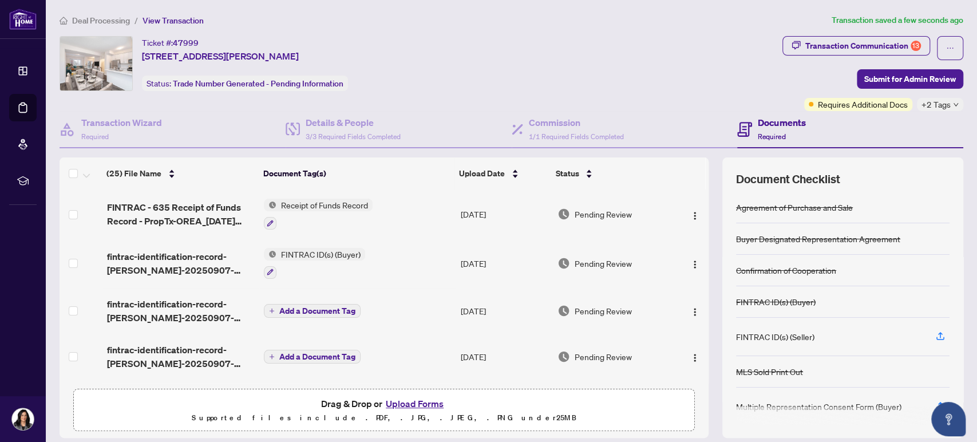
click at [282, 310] on span "Add a Document Tag" at bounding box center [317, 311] width 76 height 8
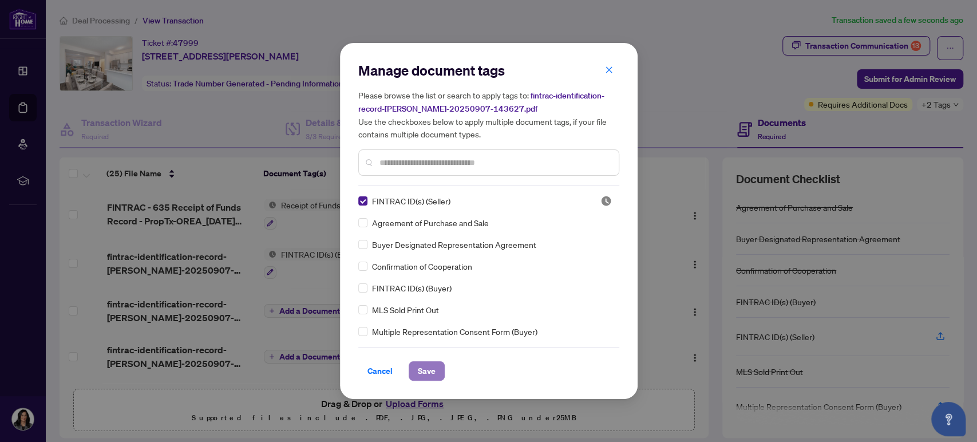
click at [436, 372] on button "Save" at bounding box center [427, 370] width 36 height 19
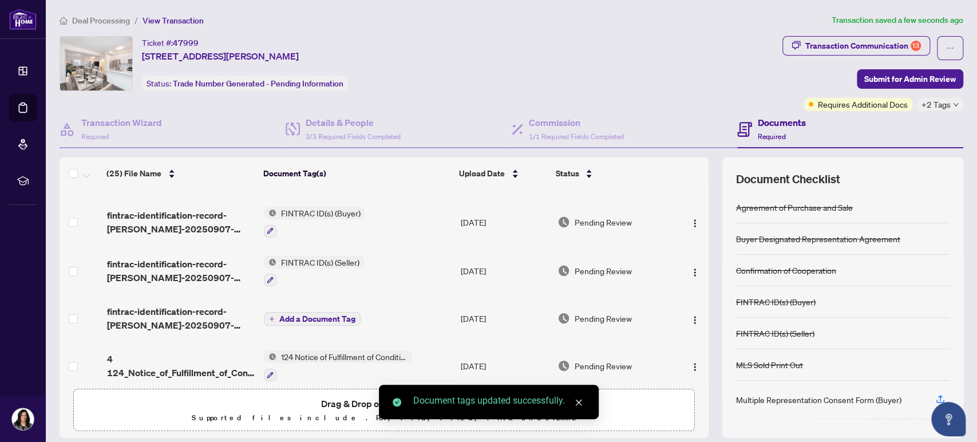
scroll to position [64, 0]
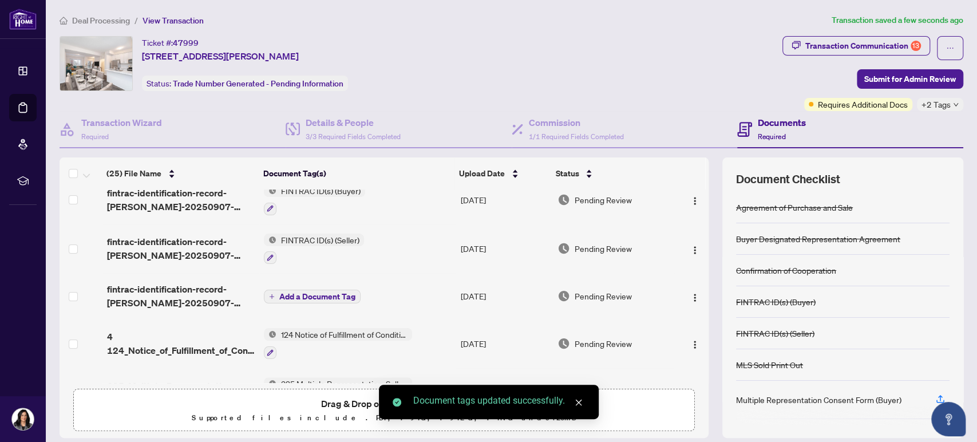
click at [317, 295] on span "Add a Document Tag" at bounding box center [317, 297] width 76 height 8
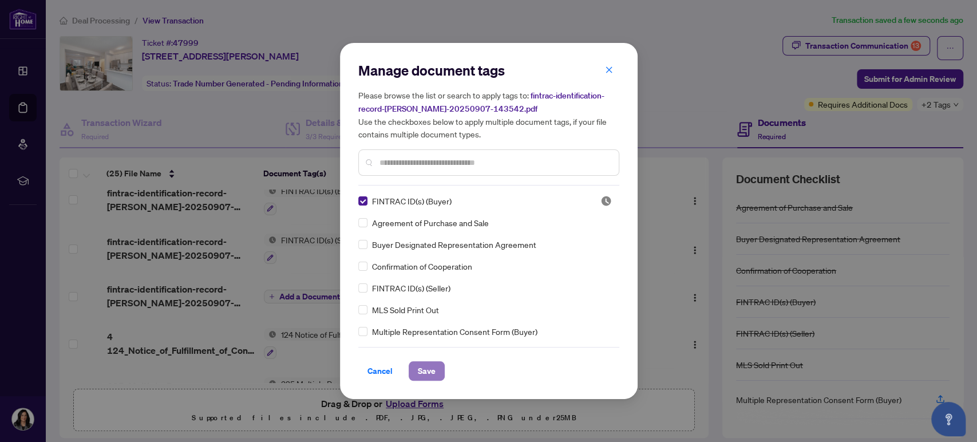
click at [433, 372] on span "Save" at bounding box center [427, 371] width 18 height 18
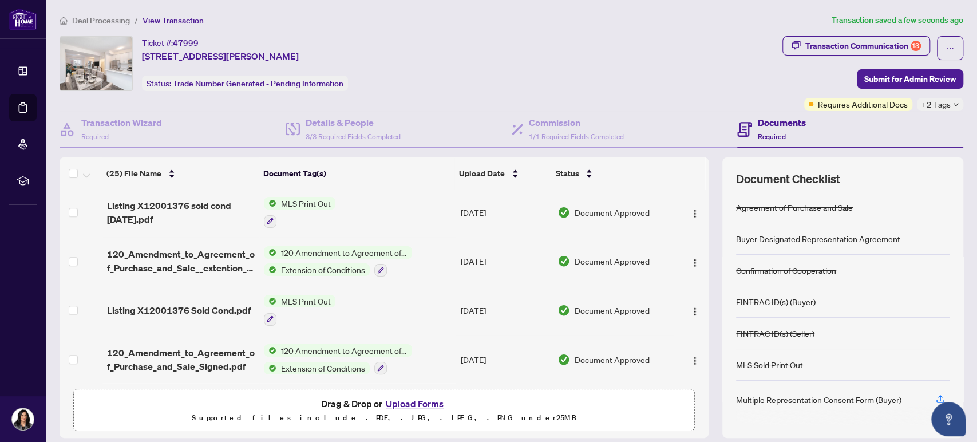
scroll to position [0, 0]
